Goal: Navigation & Orientation: Find specific page/section

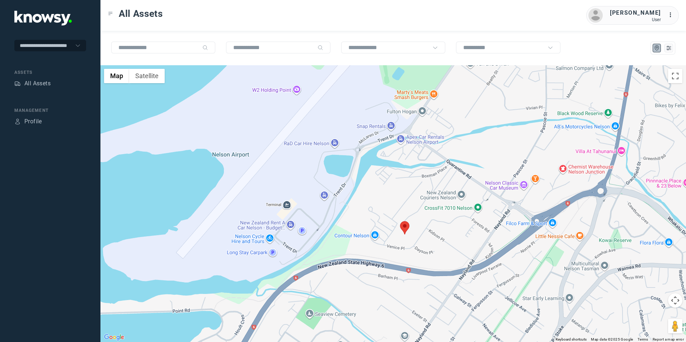
click at [406, 226] on img at bounding box center [404, 227] width 9 height 13
click at [420, 178] on button "Close" at bounding box center [420, 183] width 17 height 17
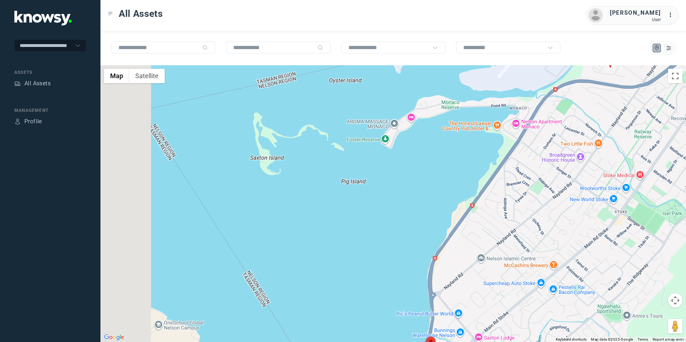
drag, startPoint x: 378, startPoint y: 256, endPoint x: 586, endPoint y: 73, distance: 277.2
click at [586, 73] on div at bounding box center [393, 203] width 586 height 277
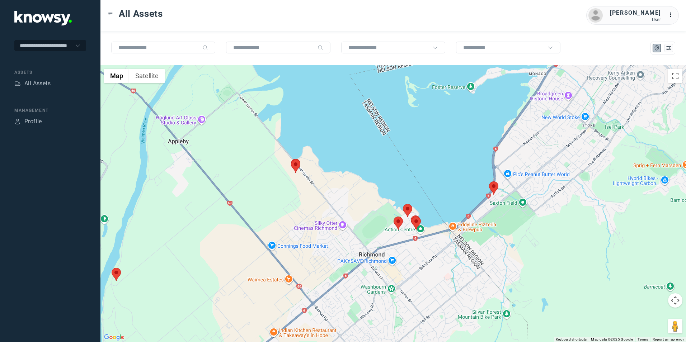
drag, startPoint x: 469, startPoint y: 225, endPoint x: 452, endPoint y: 200, distance: 30.4
click at [452, 200] on div at bounding box center [393, 203] width 586 height 277
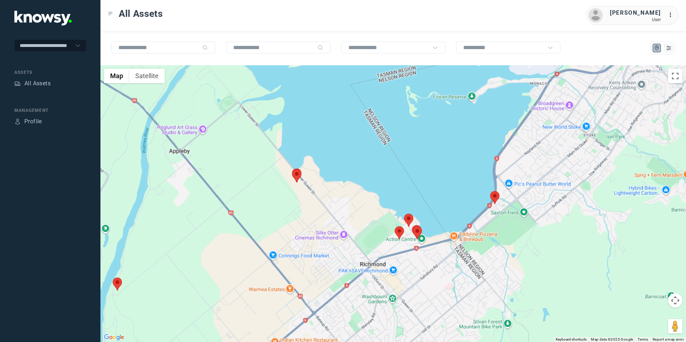
drag, startPoint x: 461, startPoint y: 241, endPoint x: 465, endPoint y: 234, distance: 8.1
click at [465, 234] on div at bounding box center [393, 203] width 586 height 277
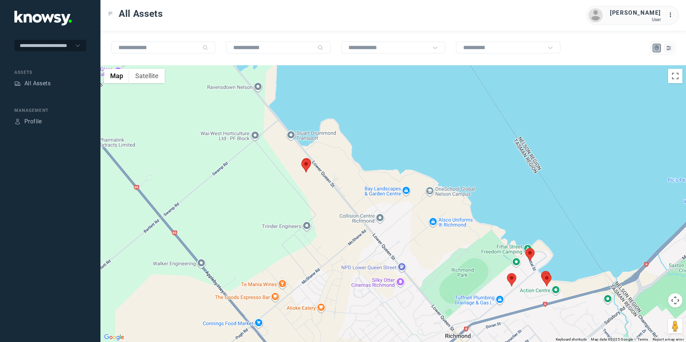
drag, startPoint x: 296, startPoint y: 206, endPoint x: 364, endPoint y: 142, distance: 92.9
click at [395, 270] on div at bounding box center [393, 203] width 586 height 277
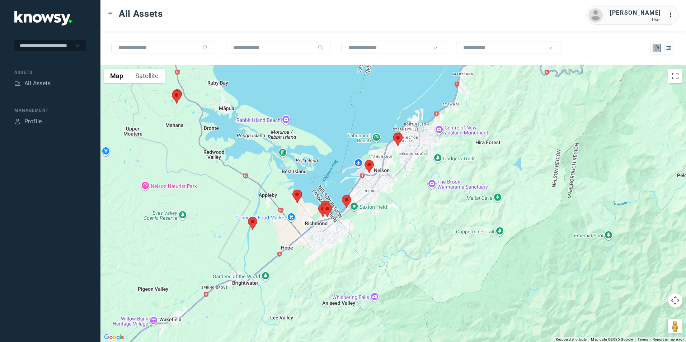
drag, startPoint x: 266, startPoint y: 201, endPoint x: 306, endPoint y: 248, distance: 62.1
click at [306, 248] on div at bounding box center [393, 203] width 586 height 277
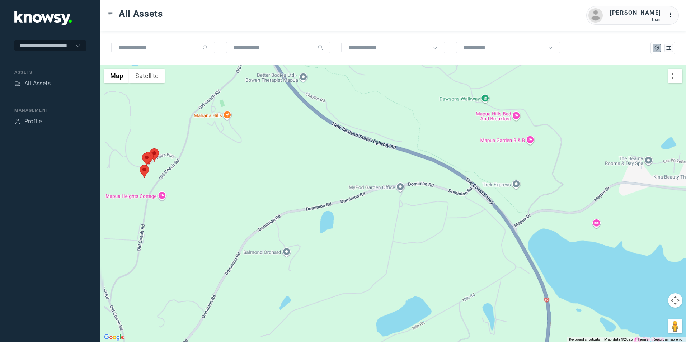
drag, startPoint x: 223, startPoint y: 187, endPoint x: 280, endPoint y: 201, distance: 58.0
click at [274, 199] on div at bounding box center [393, 203] width 586 height 277
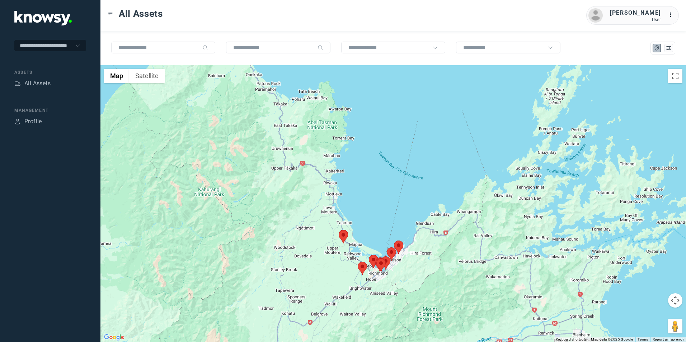
click at [333, 243] on div at bounding box center [393, 203] width 586 height 277
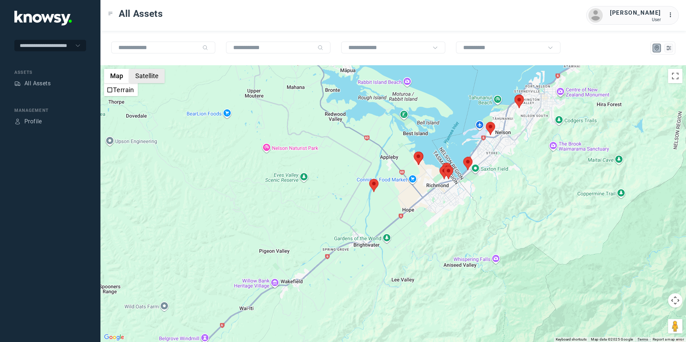
drag, startPoint x: 151, startPoint y: 76, endPoint x: 156, endPoint y: 83, distance: 8.2
click at [151, 77] on button "Satellite" at bounding box center [147, 76] width 36 height 14
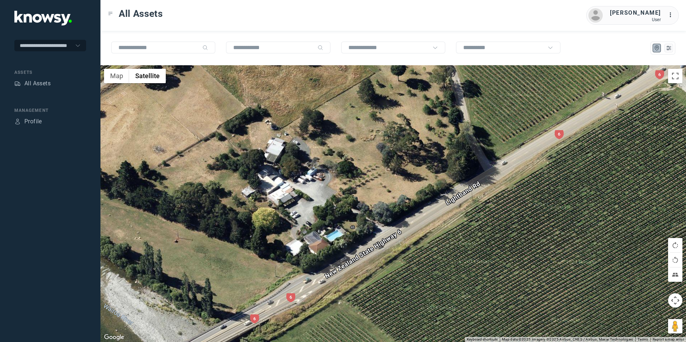
drag, startPoint x: 383, startPoint y: 202, endPoint x: 287, endPoint y: 244, distance: 104.5
click at [287, 244] on div at bounding box center [393, 203] width 586 height 277
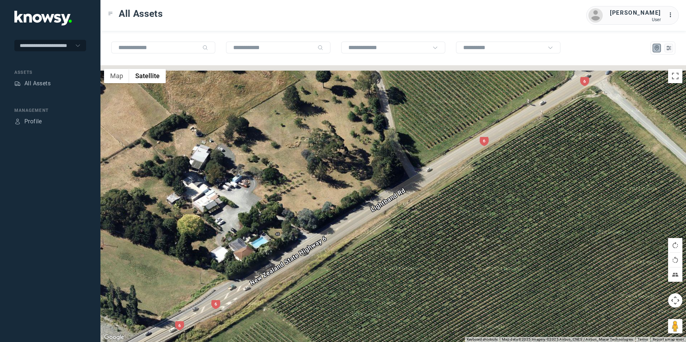
drag, startPoint x: 295, startPoint y: 235, endPoint x: 276, endPoint y: 271, distance: 40.6
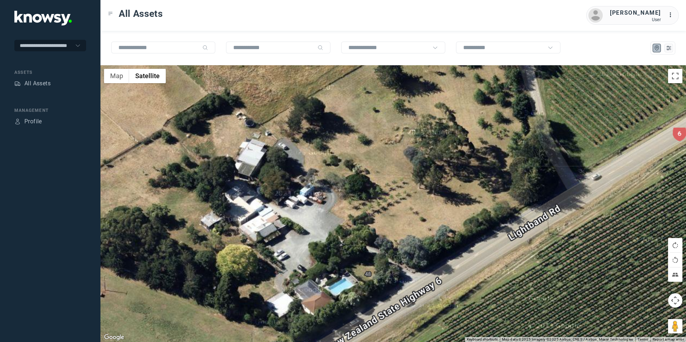
drag, startPoint x: 284, startPoint y: 254, endPoint x: 285, endPoint y: 245, distance: 9.8
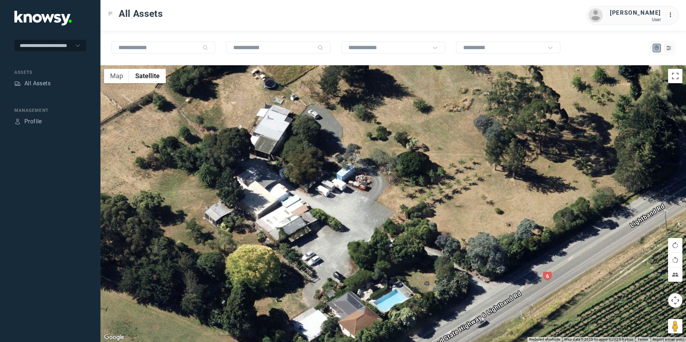
drag, startPoint x: 274, startPoint y: 258, endPoint x: 311, endPoint y: 251, distance: 37.6
click at [311, 251] on div at bounding box center [393, 203] width 586 height 277
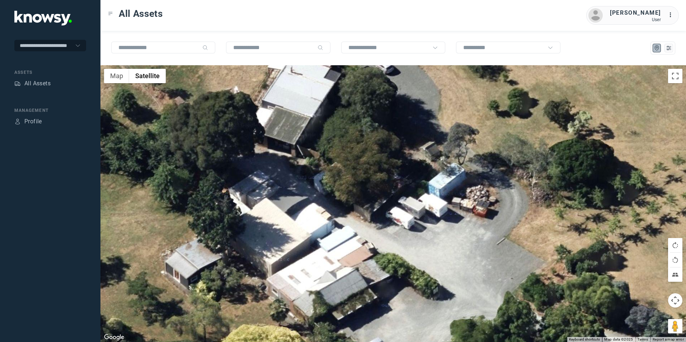
drag, startPoint x: 281, startPoint y: 230, endPoint x: 361, endPoint y: 303, distance: 108.0
click at [361, 304] on div at bounding box center [393, 203] width 586 height 277
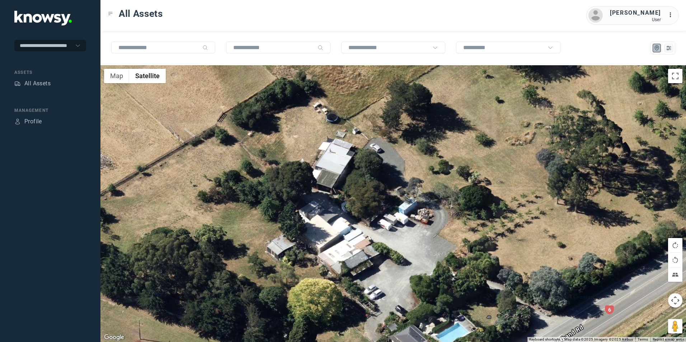
drag, startPoint x: 364, startPoint y: 292, endPoint x: 367, endPoint y: 253, distance: 39.3
click at [367, 253] on div at bounding box center [393, 203] width 586 height 277
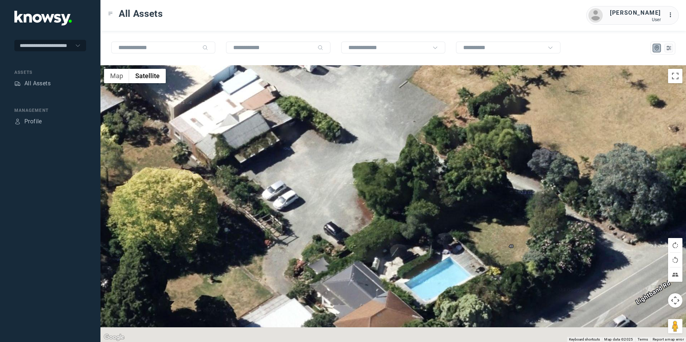
drag, startPoint x: 387, startPoint y: 280, endPoint x: 258, endPoint y: 154, distance: 179.9
click at [258, 154] on div at bounding box center [393, 203] width 586 height 277
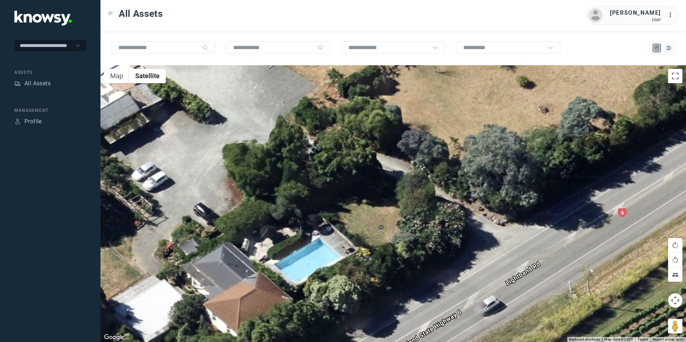
drag, startPoint x: 345, startPoint y: 233, endPoint x: 235, endPoint y: 307, distance: 131.9
click at [235, 307] on div at bounding box center [393, 203] width 586 height 277
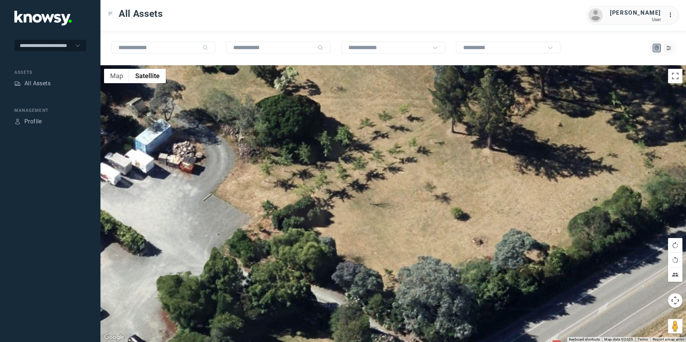
drag, startPoint x: 251, startPoint y: 265, endPoint x: 210, endPoint y: 250, distance: 44.1
click at [219, 273] on div at bounding box center [393, 203] width 586 height 277
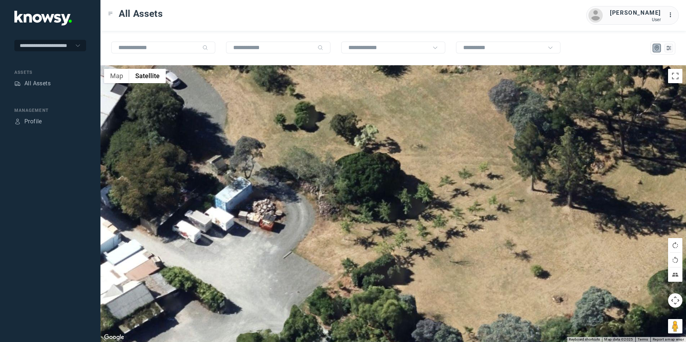
drag, startPoint x: 219, startPoint y: 229, endPoint x: 307, endPoint y: 291, distance: 107.9
click at [305, 298] on div at bounding box center [393, 203] width 586 height 277
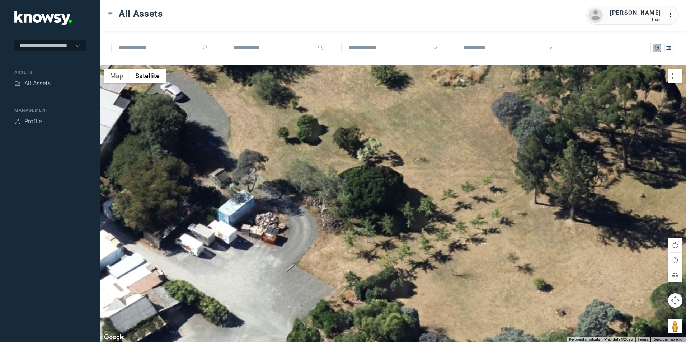
drag, startPoint x: 278, startPoint y: 234, endPoint x: 332, endPoint y: 313, distance: 95.6
click at [332, 313] on div at bounding box center [393, 203] width 586 height 277
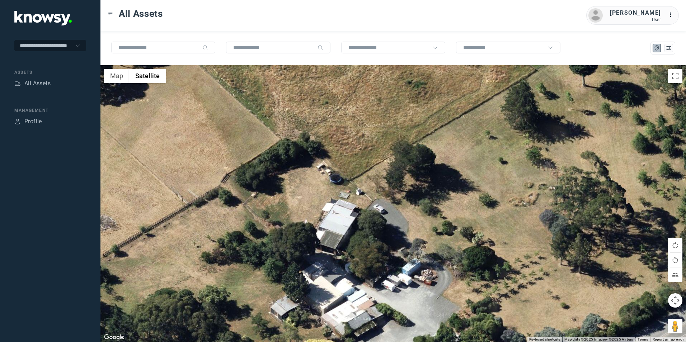
drag, startPoint x: 339, startPoint y: 290, endPoint x: 413, endPoint y: 243, distance: 88.2
click at [413, 249] on div at bounding box center [393, 203] width 586 height 277
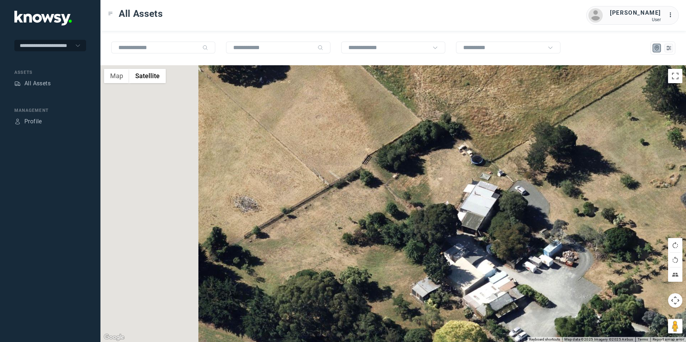
drag, startPoint x: 358, startPoint y: 299, endPoint x: 522, endPoint y: 310, distance: 164.4
click at [523, 311] on div at bounding box center [393, 203] width 586 height 277
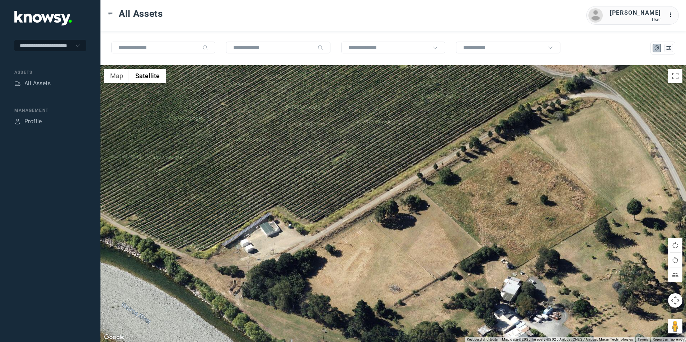
click at [439, 310] on div at bounding box center [393, 203] width 586 height 277
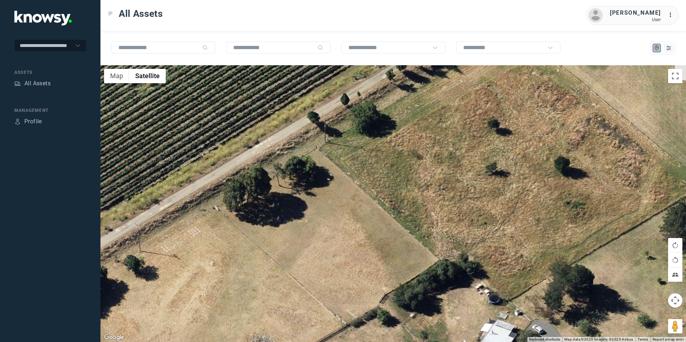
drag, startPoint x: 332, startPoint y: 266, endPoint x: 185, endPoint y: 280, distance: 147.5
click at [186, 282] on div at bounding box center [393, 203] width 586 height 277
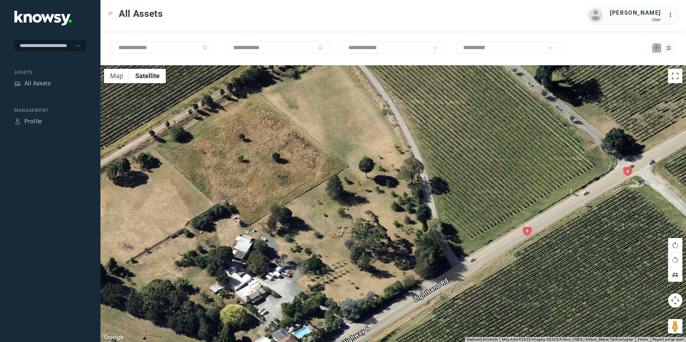
drag, startPoint x: 372, startPoint y: 284, endPoint x: 260, endPoint y: 267, distance: 112.9
click at [260, 267] on div at bounding box center [393, 203] width 586 height 277
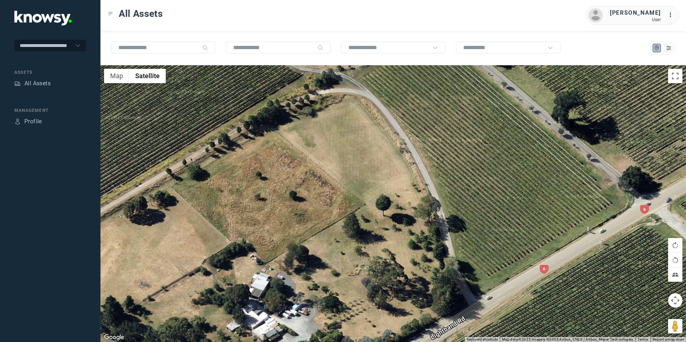
drag, startPoint x: 298, startPoint y: 253, endPoint x: 366, endPoint y: 201, distance: 85.4
click at [366, 201] on div at bounding box center [393, 203] width 586 height 277
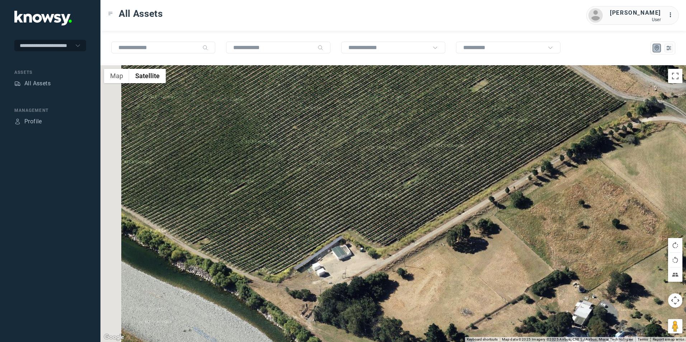
drag, startPoint x: 387, startPoint y: 216, endPoint x: 686, endPoint y: 249, distance: 300.7
click at [686, 251] on html "**********" at bounding box center [343, 171] width 686 height 342
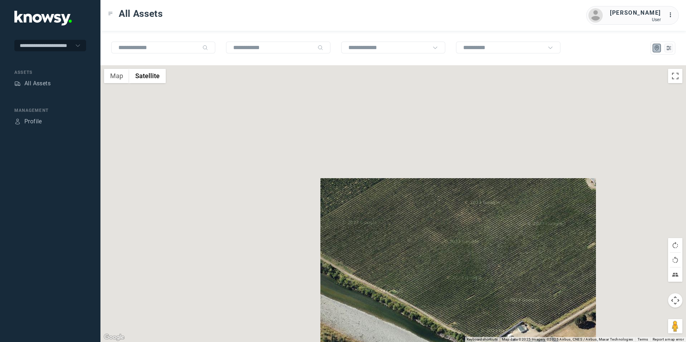
drag, startPoint x: 448, startPoint y: 223, endPoint x: 457, endPoint y: 243, distance: 22.0
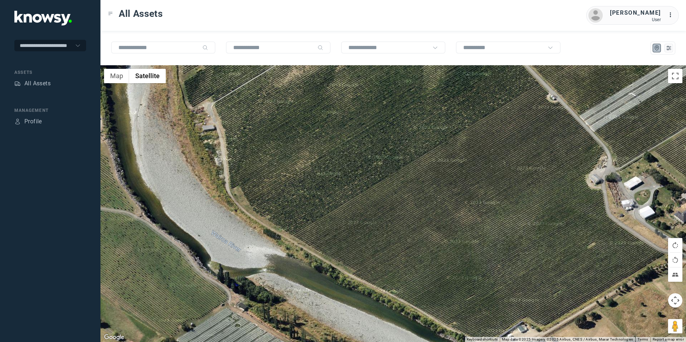
click at [530, 318] on div at bounding box center [393, 203] width 586 height 277
drag, startPoint x: 462, startPoint y: 304, endPoint x: 505, endPoint y: 355, distance: 66.5
click at [505, 342] on html "**********" at bounding box center [343, 171] width 686 height 342
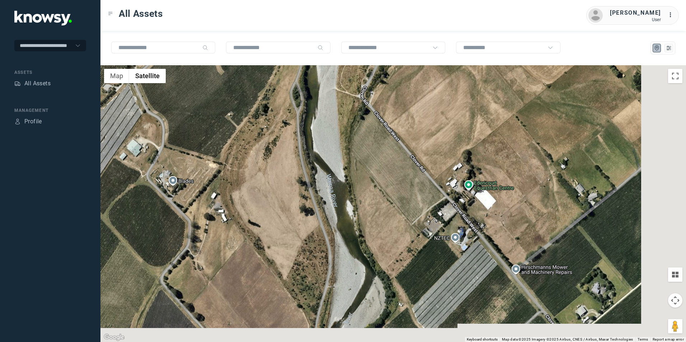
drag, startPoint x: 404, startPoint y: 282, endPoint x: 293, endPoint y: 235, distance: 120.3
click at [294, 236] on div at bounding box center [393, 203] width 586 height 277
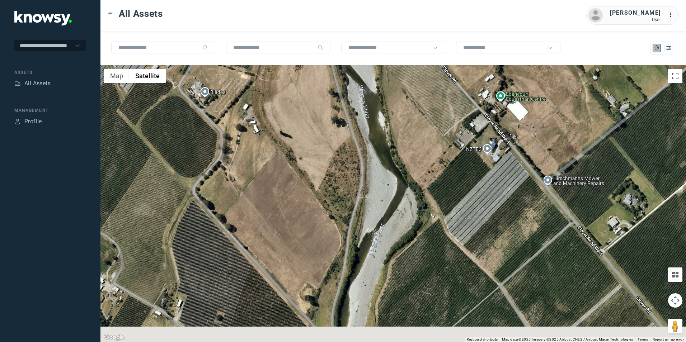
drag, startPoint x: 425, startPoint y: 261, endPoint x: 469, endPoint y: 179, distance: 92.8
click at [469, 179] on div at bounding box center [393, 203] width 586 height 277
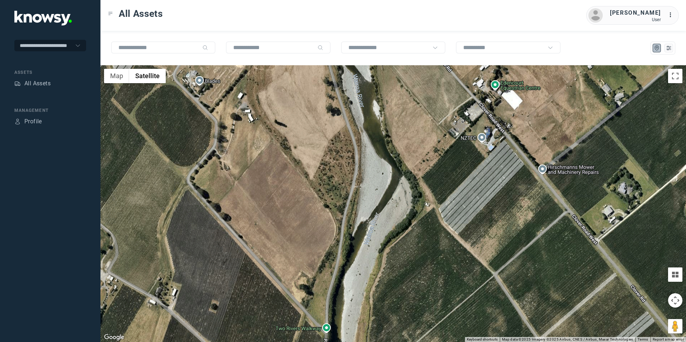
drag, startPoint x: 458, startPoint y: 231, endPoint x: 375, endPoint y: 134, distance: 128.0
click at [390, 144] on div at bounding box center [393, 203] width 586 height 277
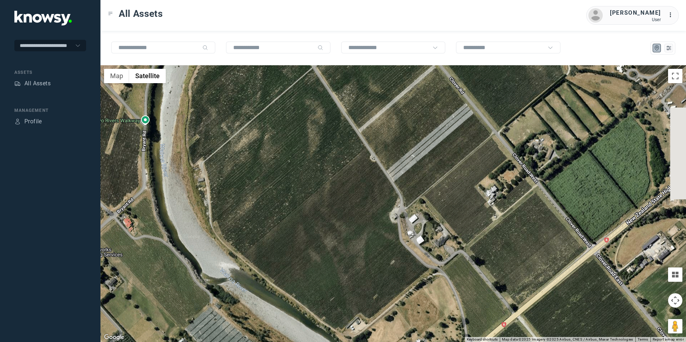
drag, startPoint x: 399, startPoint y: 175, endPoint x: 366, endPoint y: 131, distance: 54.6
click at [371, 138] on div at bounding box center [393, 203] width 586 height 277
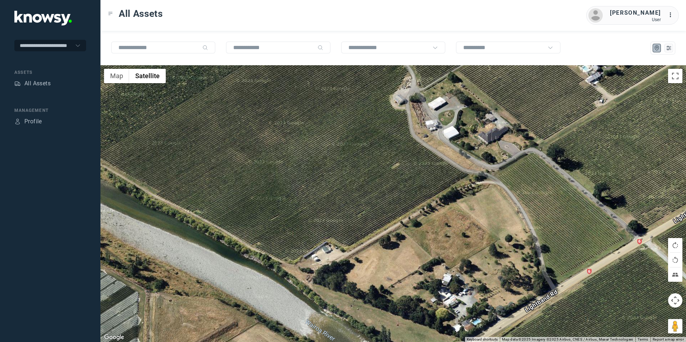
drag, startPoint x: 344, startPoint y: 245, endPoint x: 490, endPoint y: 278, distance: 149.8
click at [490, 278] on div at bounding box center [393, 203] width 586 height 277
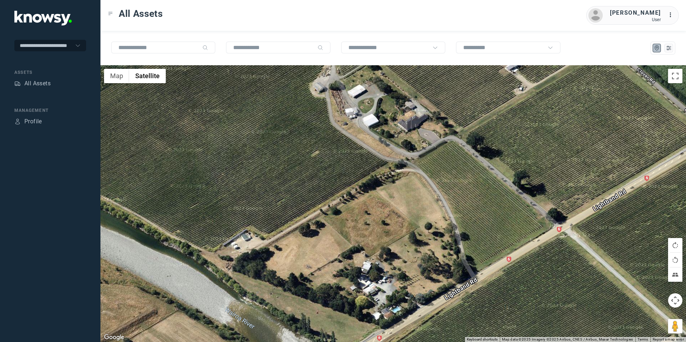
drag, startPoint x: 450, startPoint y: 247, endPoint x: 371, endPoint y: 258, distance: 79.7
click at [371, 258] on div at bounding box center [393, 203] width 586 height 277
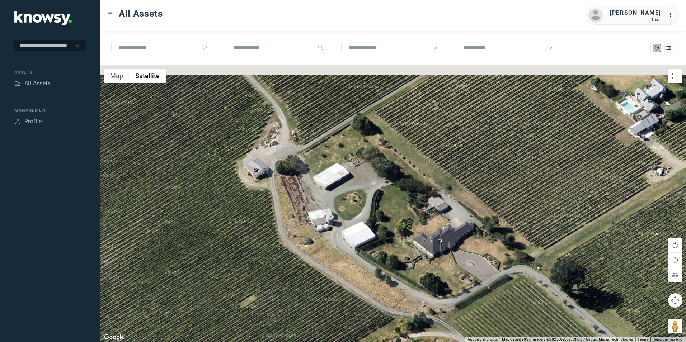
drag, startPoint x: 343, startPoint y: 241, endPoint x: 355, endPoint y: 263, distance: 25.4
click at [355, 263] on div at bounding box center [393, 203] width 586 height 277
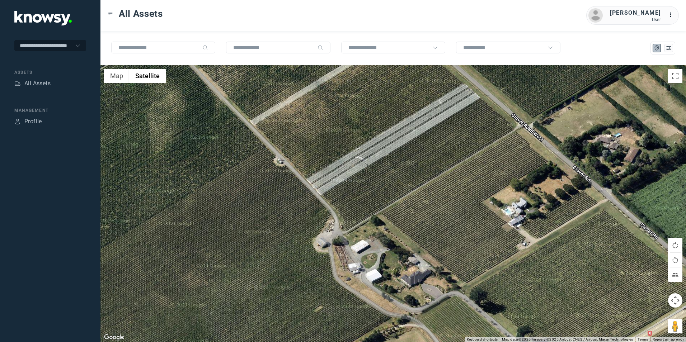
drag, startPoint x: 366, startPoint y: 243, endPoint x: 407, endPoint y: 298, distance: 68.2
click at [407, 299] on div at bounding box center [393, 203] width 586 height 277
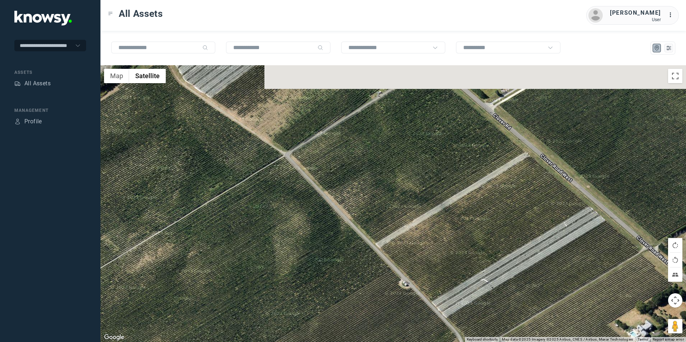
drag, startPoint x: 423, startPoint y: 291, endPoint x: 425, endPoint y: 285, distance: 6.6
click at [430, 293] on div at bounding box center [393, 203] width 586 height 277
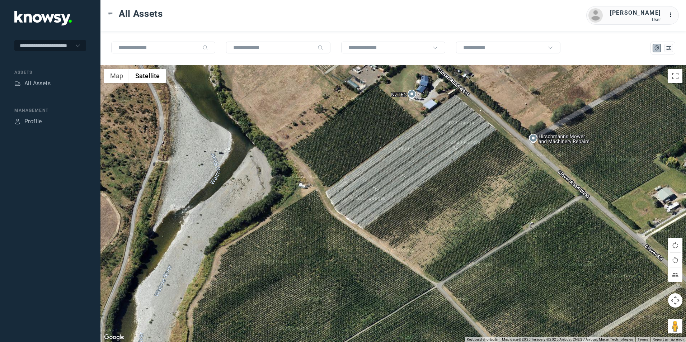
drag, startPoint x: 409, startPoint y: 285, endPoint x: 431, endPoint y: 305, distance: 30.2
click at [431, 309] on div at bounding box center [393, 203] width 586 height 277
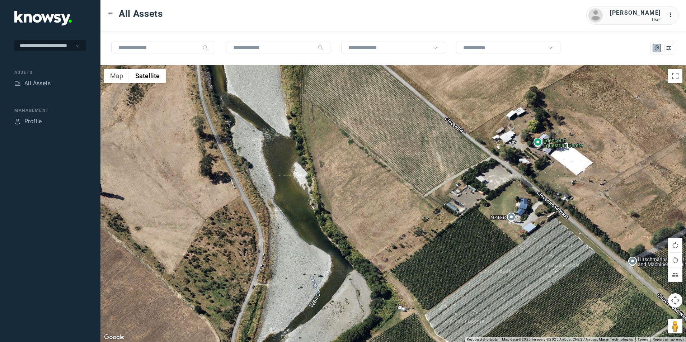
drag, startPoint x: 421, startPoint y: 288, endPoint x: 358, endPoint y: 194, distance: 113.1
click at [360, 199] on div at bounding box center [393, 203] width 586 height 277
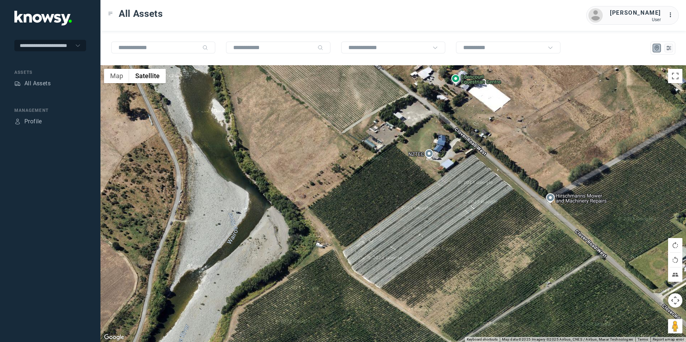
drag, startPoint x: 353, startPoint y: 264, endPoint x: 356, endPoint y: 278, distance: 14.4
click at [356, 278] on div at bounding box center [393, 203] width 586 height 277
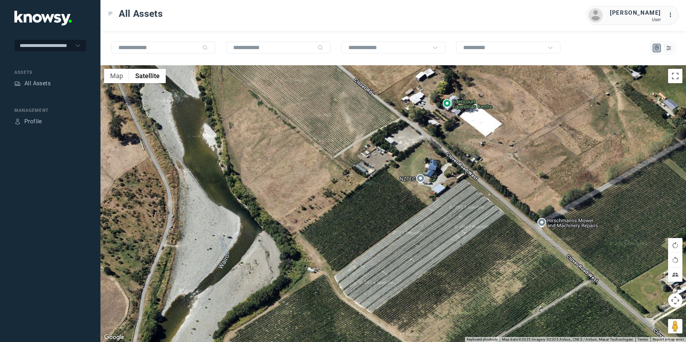
drag, startPoint x: 393, startPoint y: 250, endPoint x: 384, endPoint y: 287, distance: 38.2
click at [384, 287] on div at bounding box center [393, 203] width 586 height 277
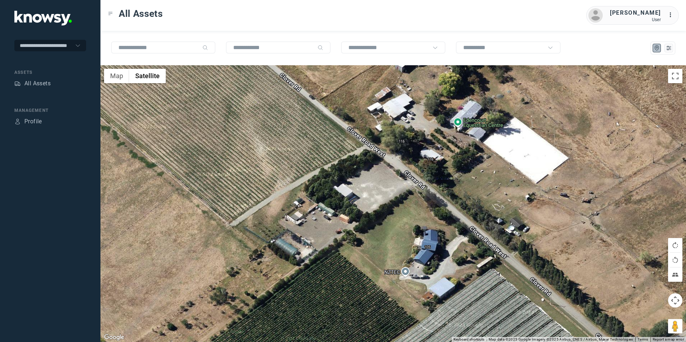
click at [407, 273] on div at bounding box center [393, 203] width 586 height 277
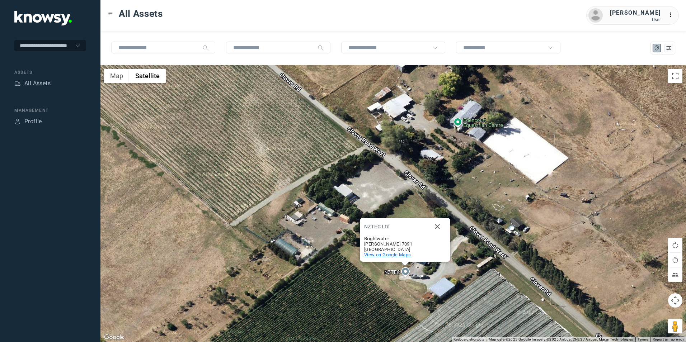
click at [395, 255] on span "View on Google Maps" at bounding box center [387, 254] width 47 height 5
